Goal: Transaction & Acquisition: Purchase product/service

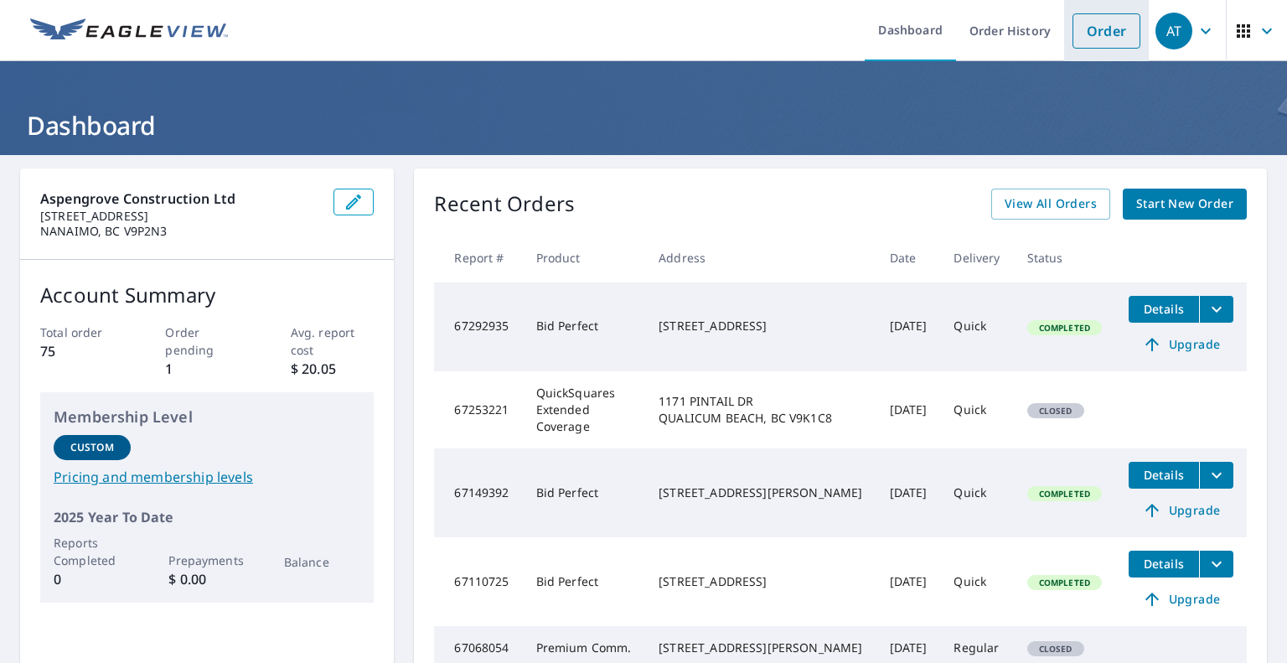
click at [1097, 34] on link "Order" at bounding box center [1106, 30] width 68 height 35
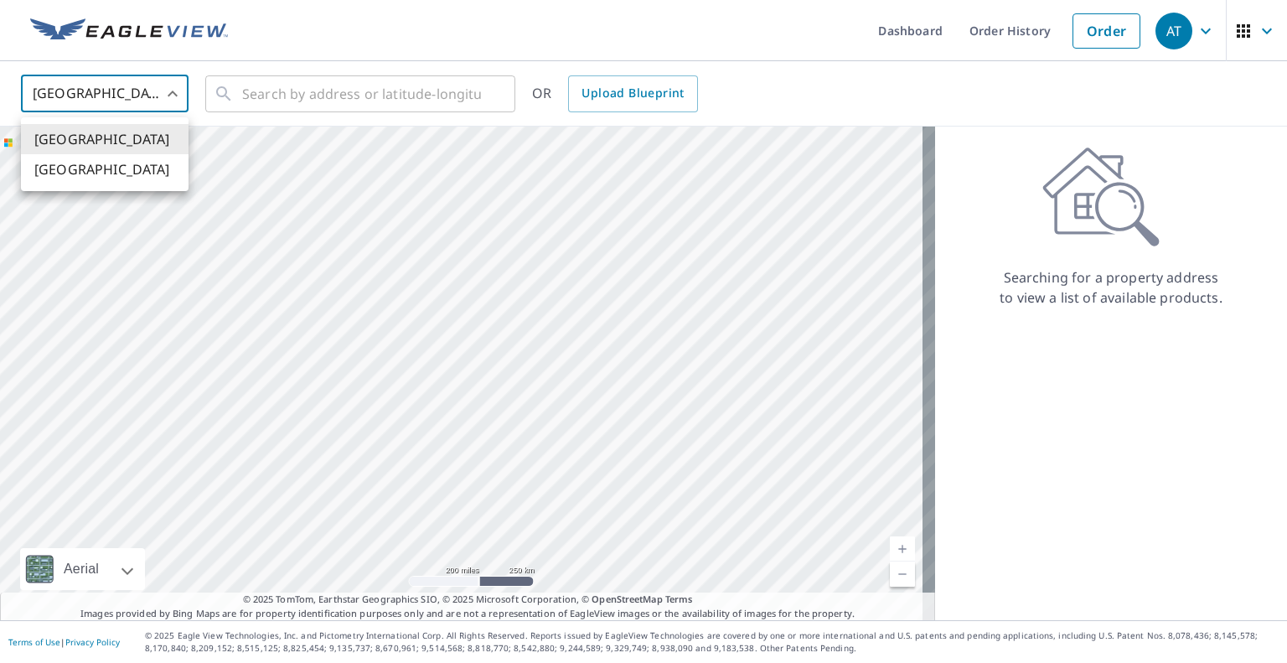
click at [168, 88] on body "AT AT Dashboard Order History Order AT [GEOGRAPHIC_DATA] US ​ ​ OR Upload Bluep…" at bounding box center [643, 331] width 1287 height 663
click at [103, 170] on li "[GEOGRAPHIC_DATA]" at bounding box center [105, 169] width 168 height 30
type input "CA"
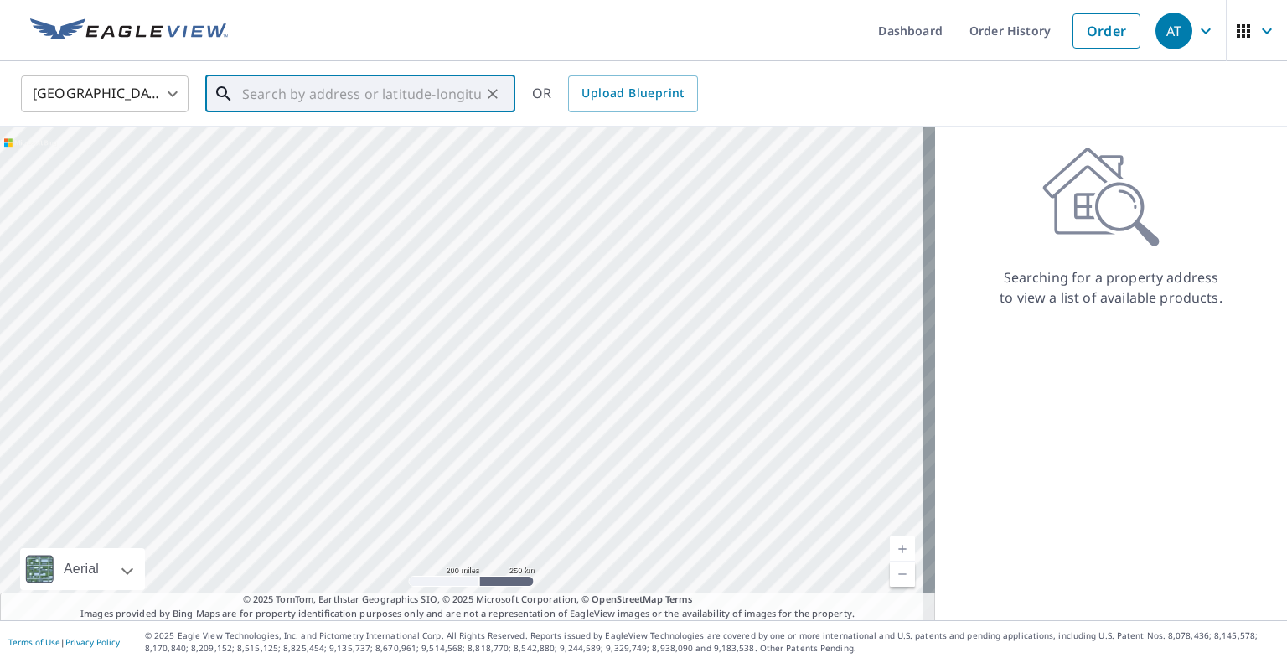
click at [253, 88] on input "text" at bounding box center [361, 93] width 239 height 47
click at [379, 152] on span "[STREET_ADDRESS]" at bounding box center [370, 142] width 263 height 20
type input "[STREET_ADDRESS]"
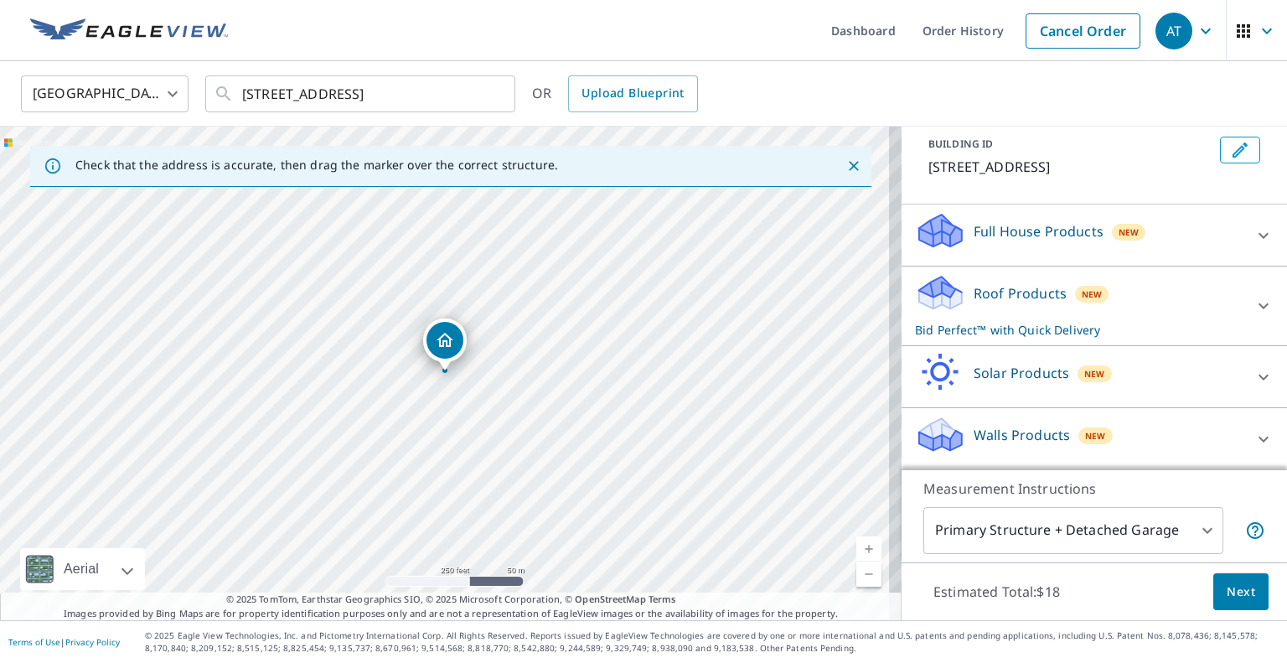
scroll to position [115, 0]
click at [1015, 296] on p "Roof Products" at bounding box center [1019, 292] width 93 height 20
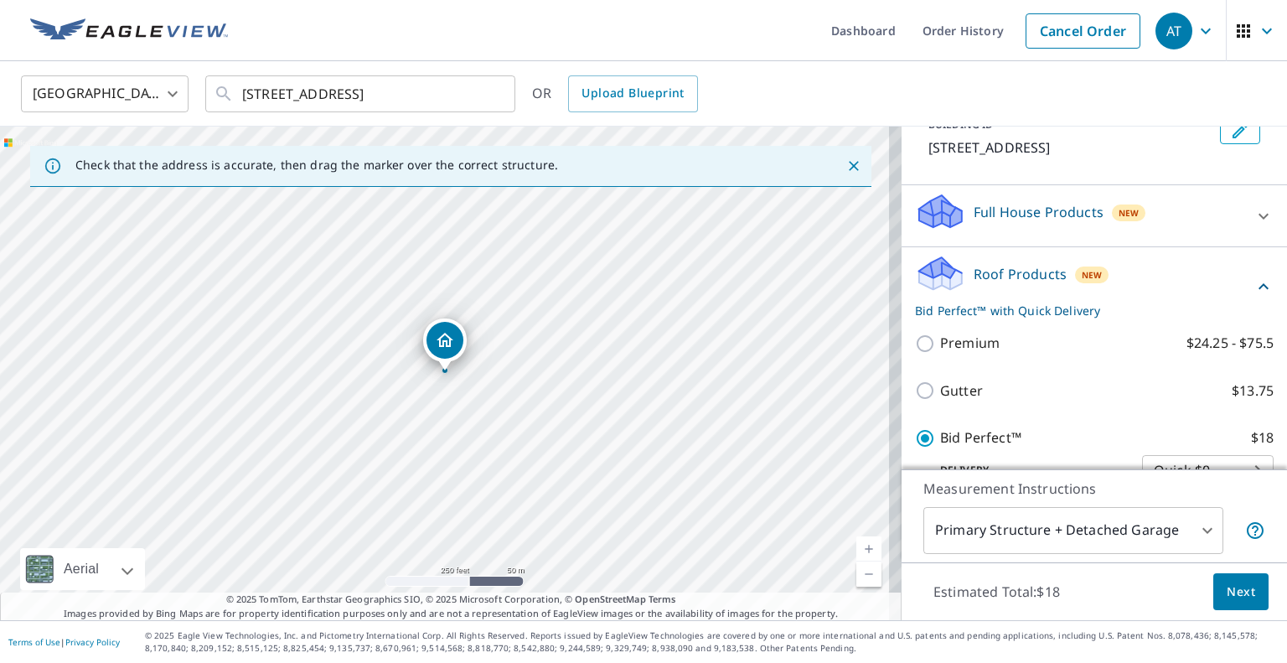
scroll to position [294, 0]
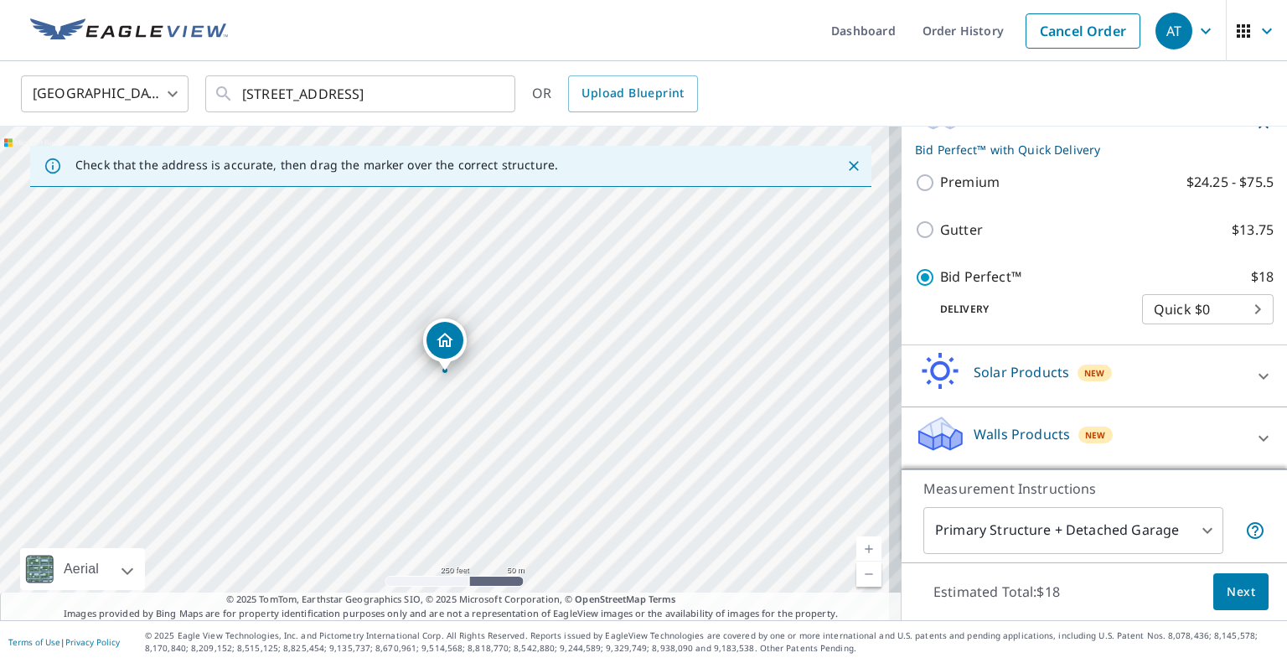
click at [1230, 588] on span "Next" at bounding box center [1240, 591] width 28 height 21
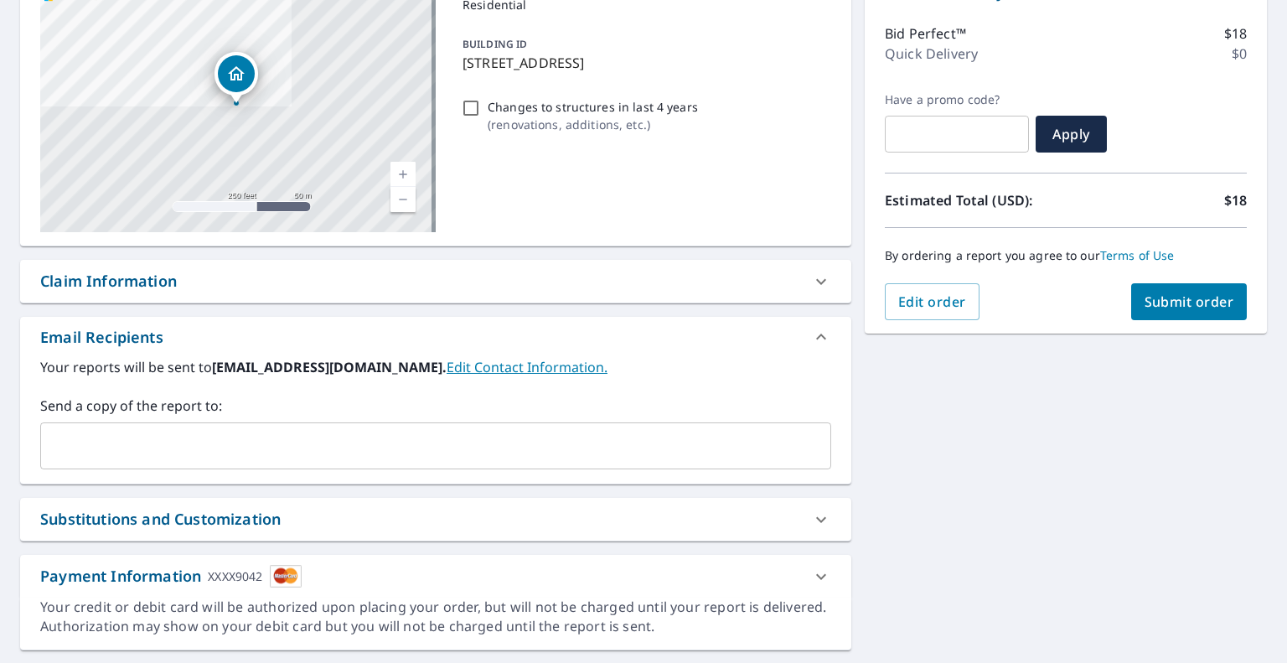
scroll to position [243, 0]
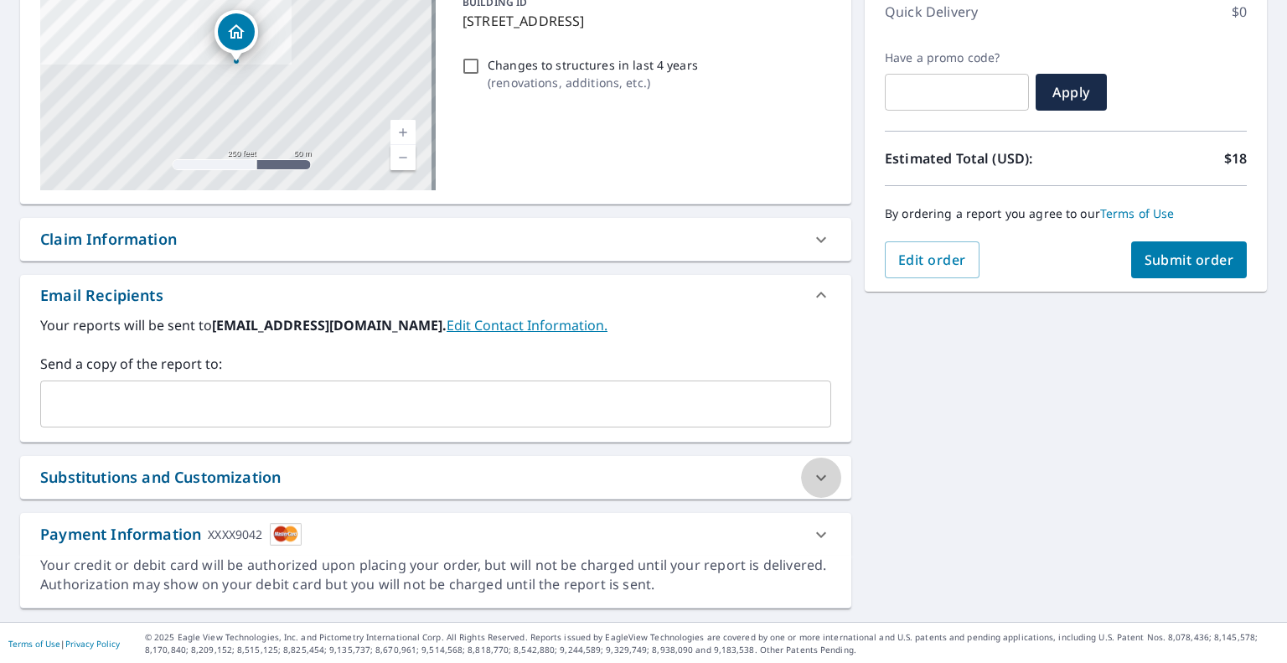
click at [811, 480] on icon at bounding box center [821, 477] width 20 height 20
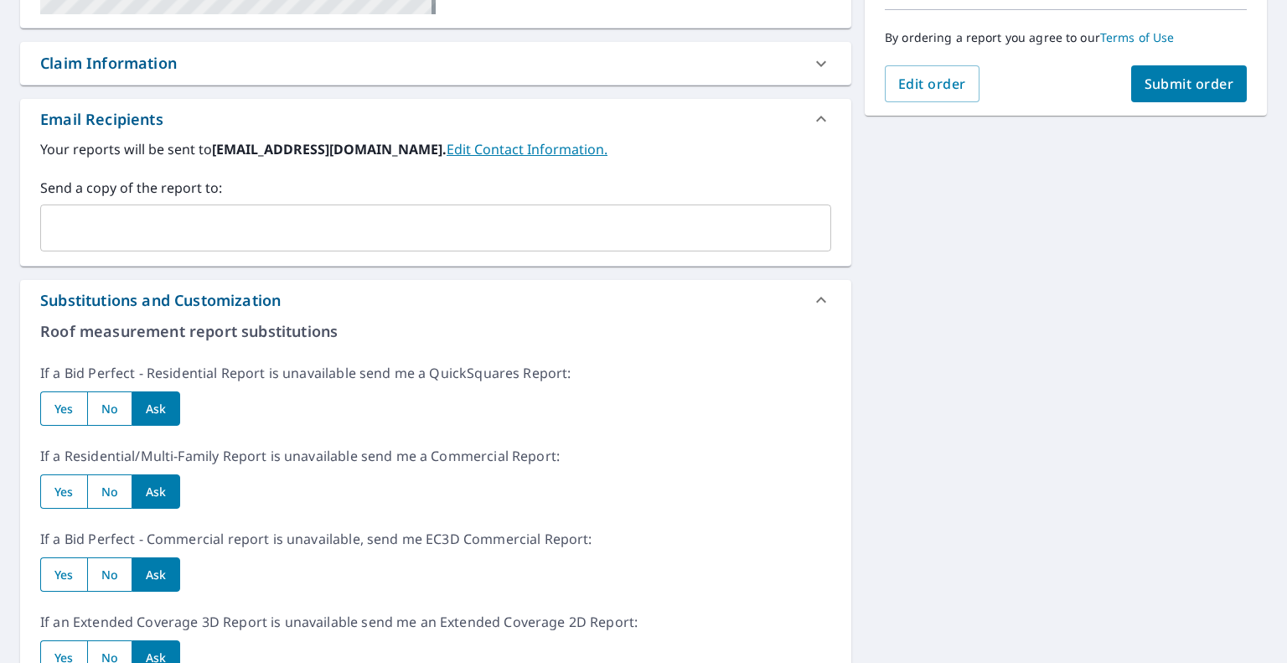
scroll to position [0, 0]
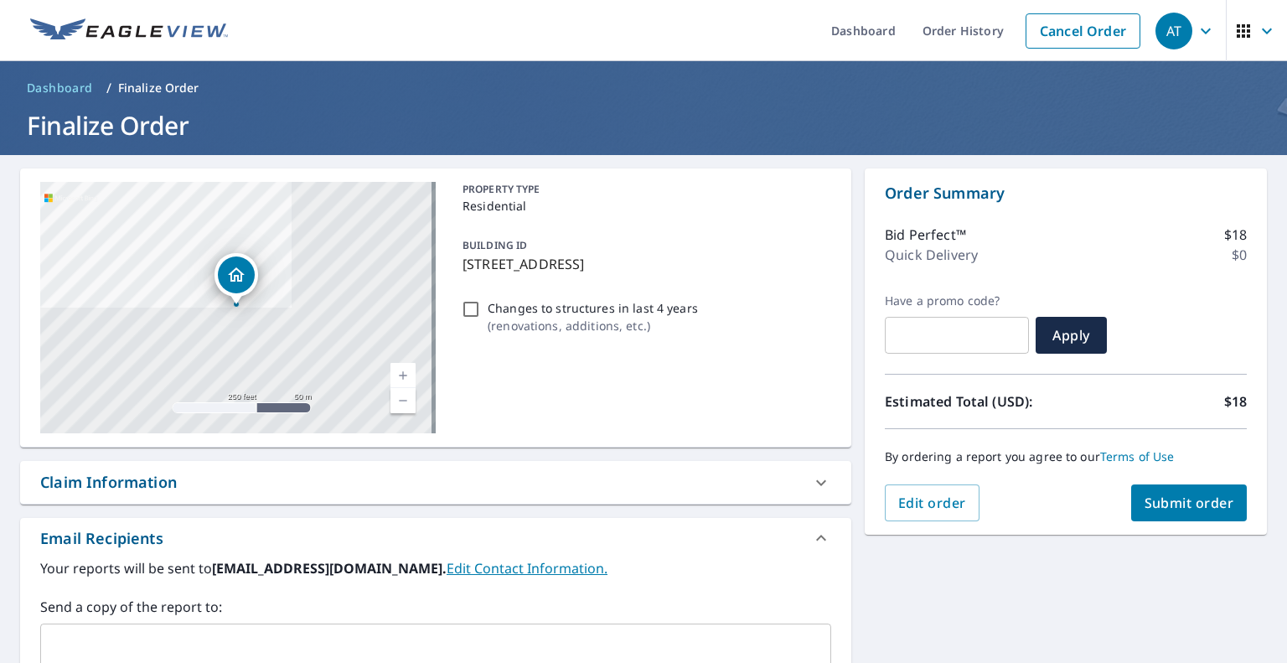
click at [1147, 498] on span "Submit order" at bounding box center [1189, 502] width 90 height 18
checkbox input "true"
